Goal: Task Accomplishment & Management: Complete application form

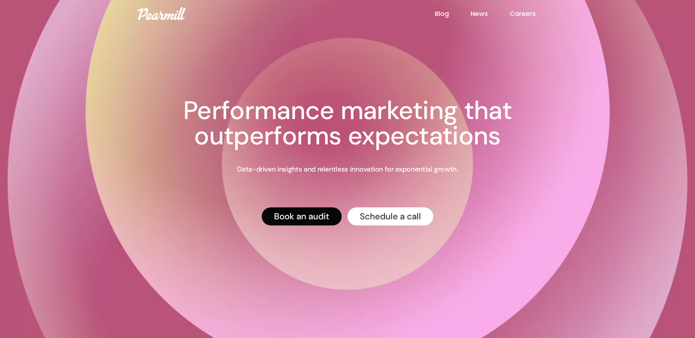
scroll to position [1, 0]
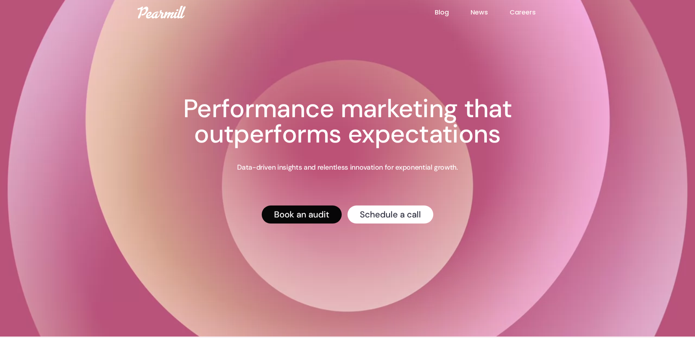
click at [305, 218] on link "Book an audit" at bounding box center [302, 214] width 80 height 18
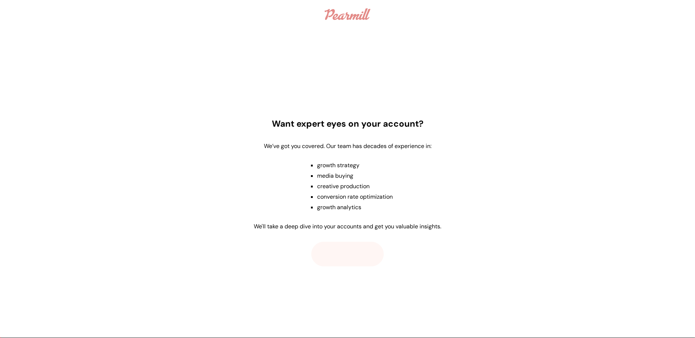
click at [352, 253] on button "Next" at bounding box center [348, 254] width 72 height 25
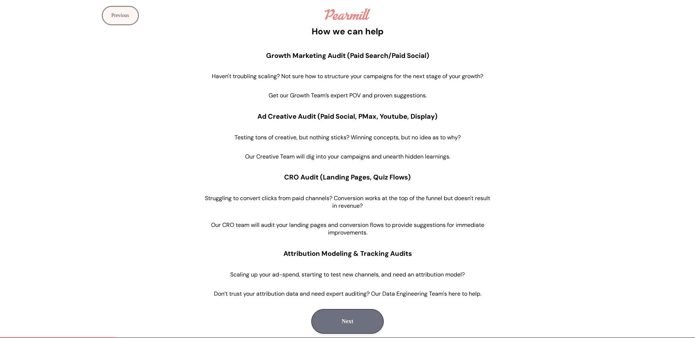
scroll to position [25, 0]
click at [356, 321] on button "Next" at bounding box center [348, 321] width 72 height 25
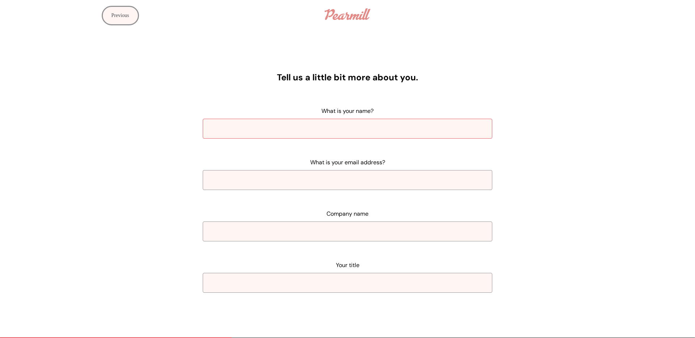
click at [351, 127] on input "What is your name?" at bounding box center [348, 129] width 290 height 20
type input "Justas Šidlauskas"
type input "justas@prospectors.lt"
type input "PROSPECTORS MB"
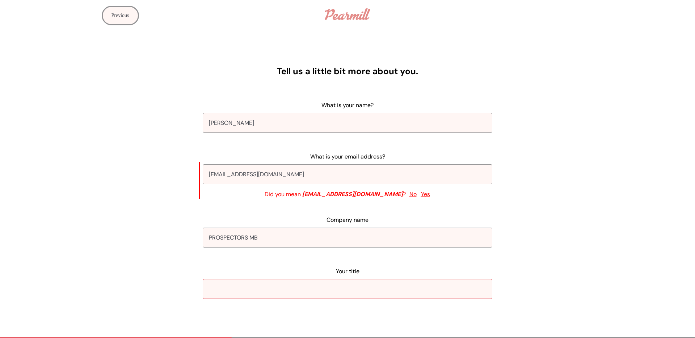
click at [350, 292] on input "Your title" at bounding box center [348, 289] width 290 height 20
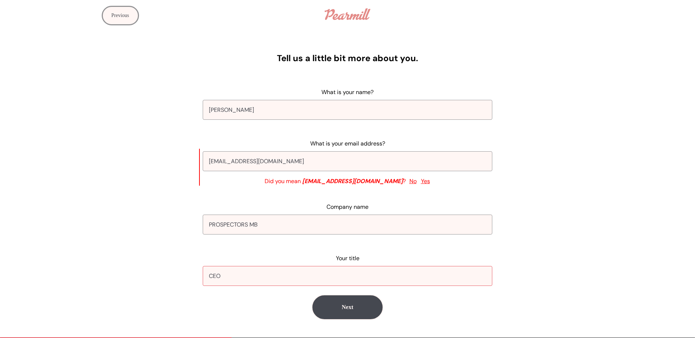
type input "CEO"
click at [409, 182] on button "No" at bounding box center [413, 181] width 9 height 9
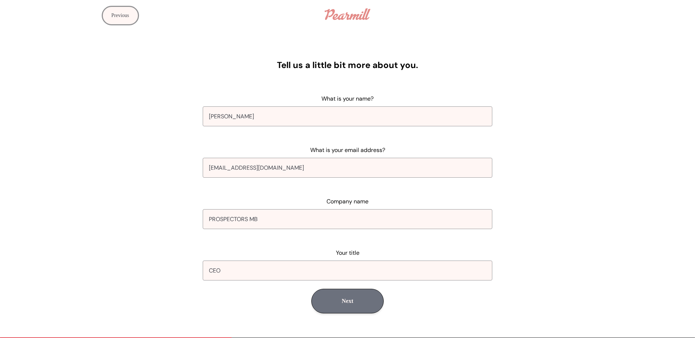
click at [355, 300] on button "Next" at bounding box center [348, 301] width 72 height 25
